Goal: Task Accomplishment & Management: Use online tool/utility

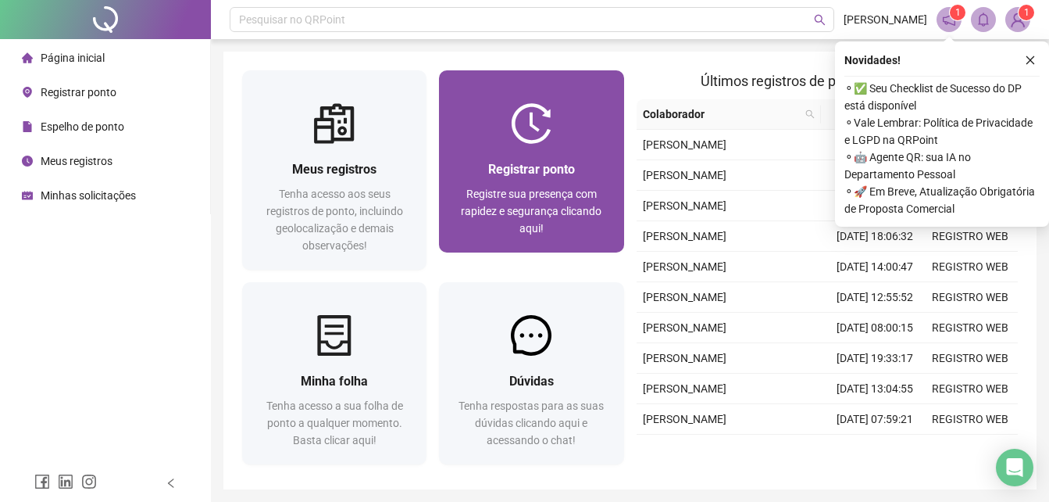
click at [556, 199] on span "Registre sua presença com rapidez e segurança clicando aqui!" at bounding box center [531, 211] width 141 height 47
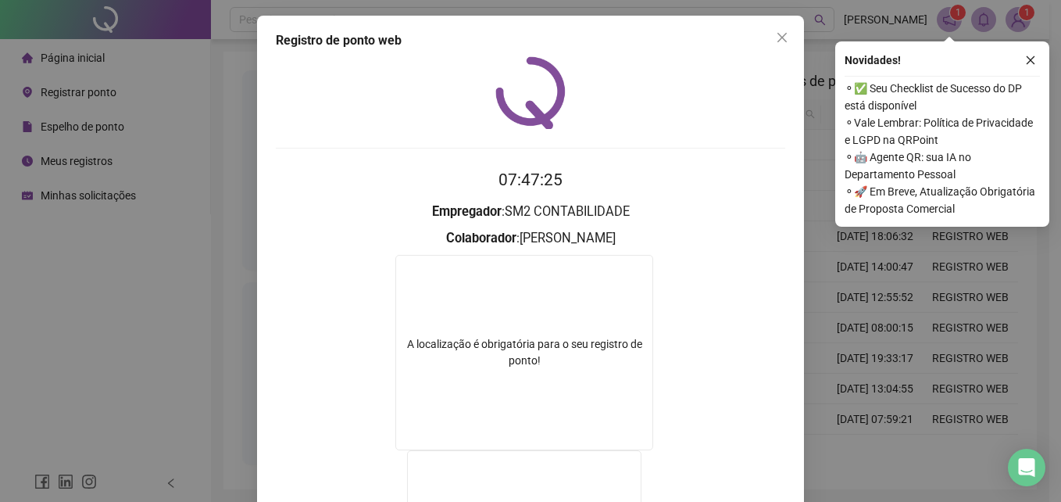
click at [772, 44] on button "Close" at bounding box center [782, 37] width 25 height 25
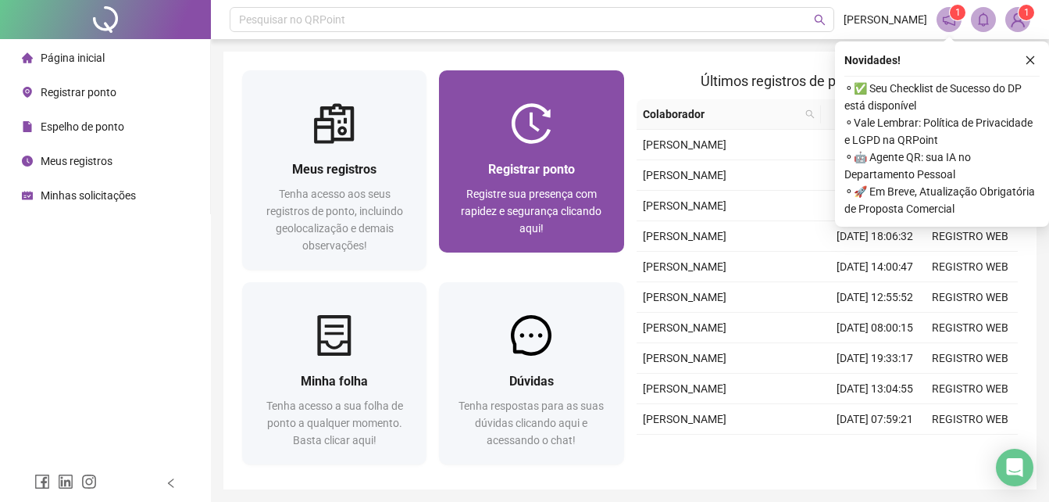
click at [468, 134] on div at bounding box center [531, 123] width 184 height 41
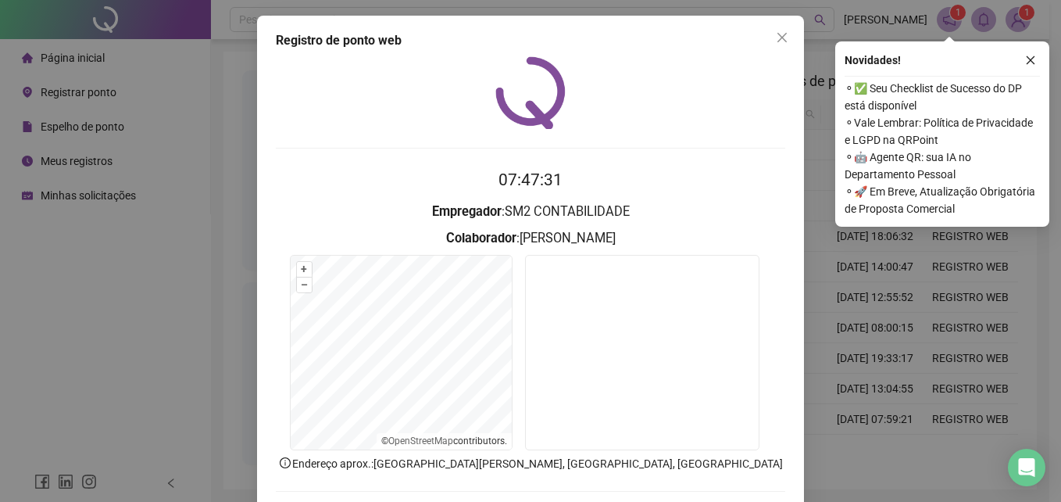
scroll to position [74, 0]
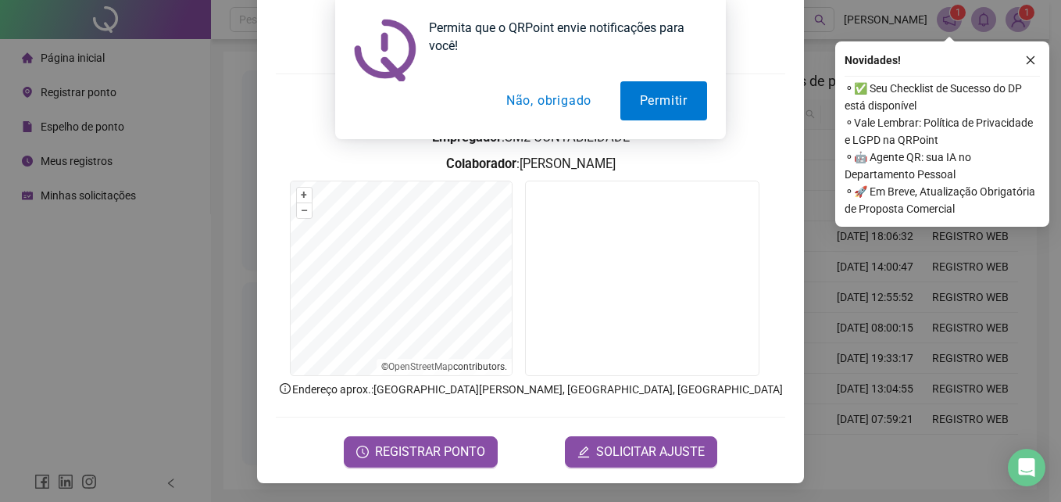
click at [300, 109] on div "Permita que o QRPoint envie notificações para você! Permitir Não, obrigado" at bounding box center [530, 69] width 1061 height 139
click at [541, 108] on button "Não, obrigado" at bounding box center [549, 100] width 124 height 39
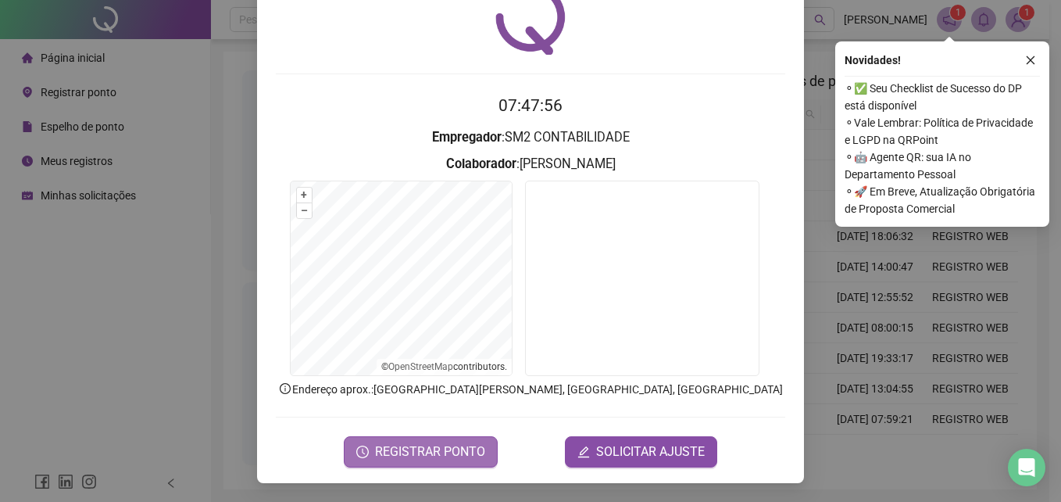
click at [427, 445] on span "REGISTRAR PONTO" at bounding box center [430, 451] width 110 height 19
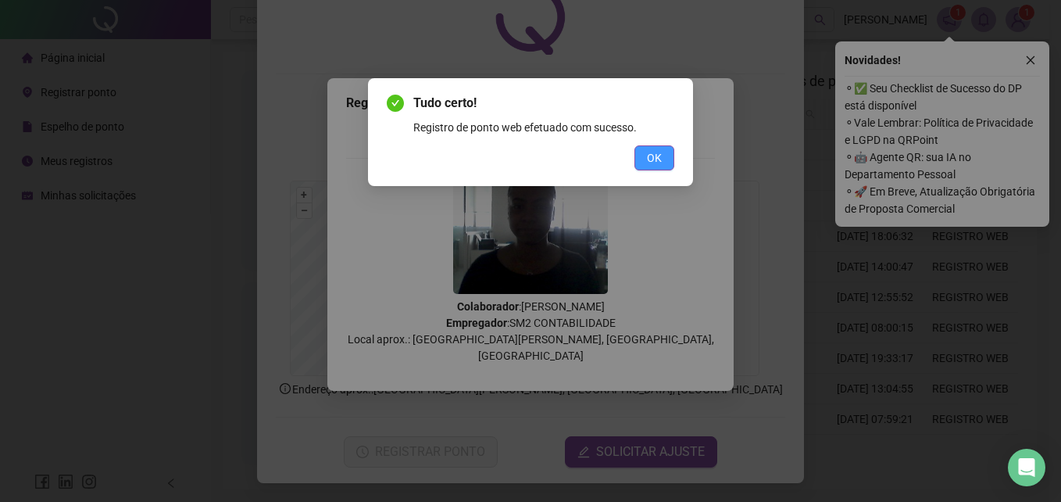
click at [652, 164] on span "OK" at bounding box center [654, 157] width 15 height 17
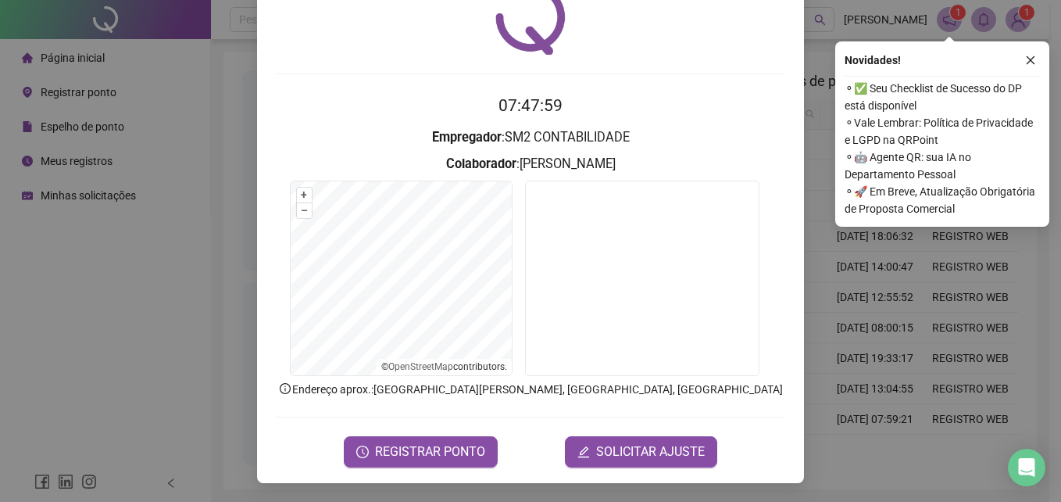
scroll to position [0, 0]
